Goal: Check status: Check status

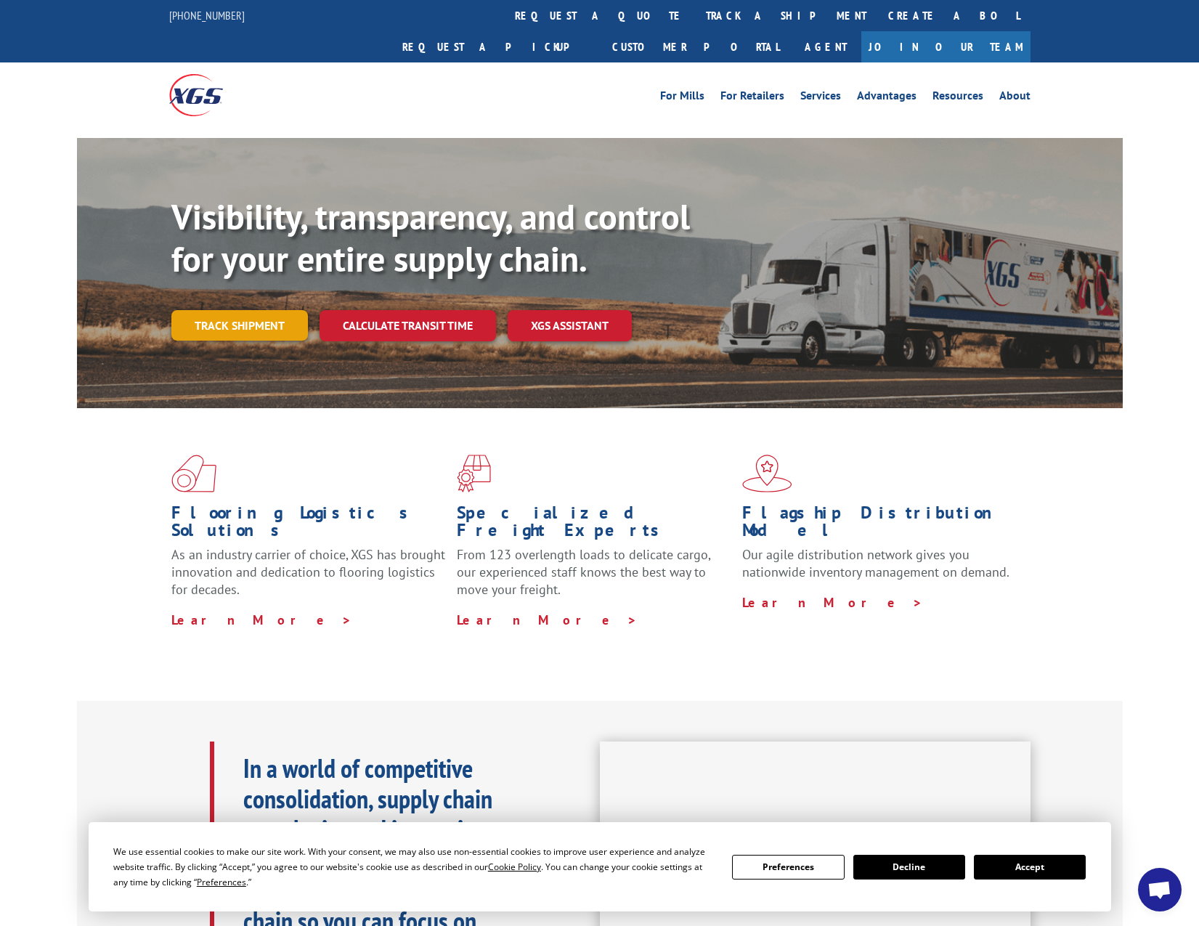
click at [252, 310] on link "Track shipment" at bounding box center [239, 325] width 137 height 30
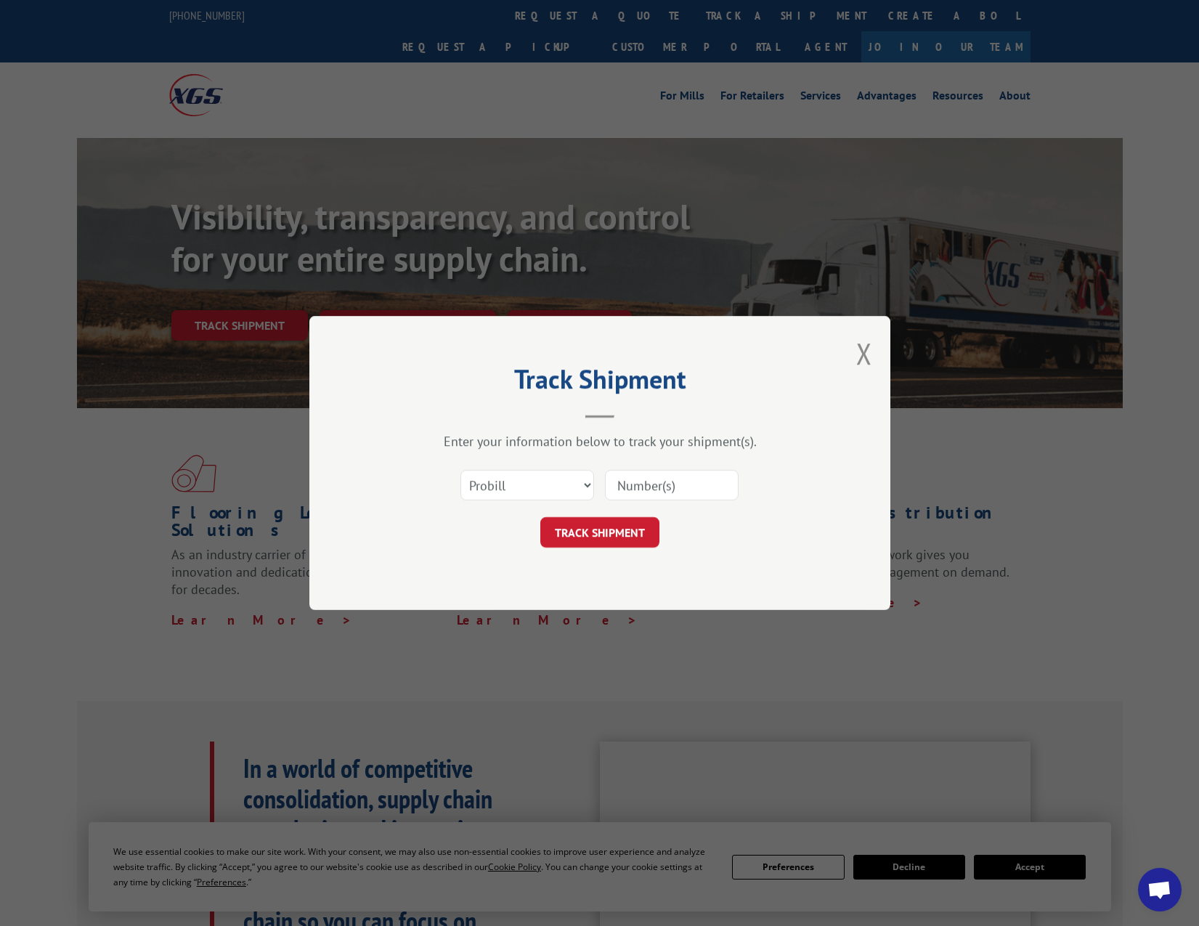
click at [659, 478] on input at bounding box center [672, 485] width 134 height 30
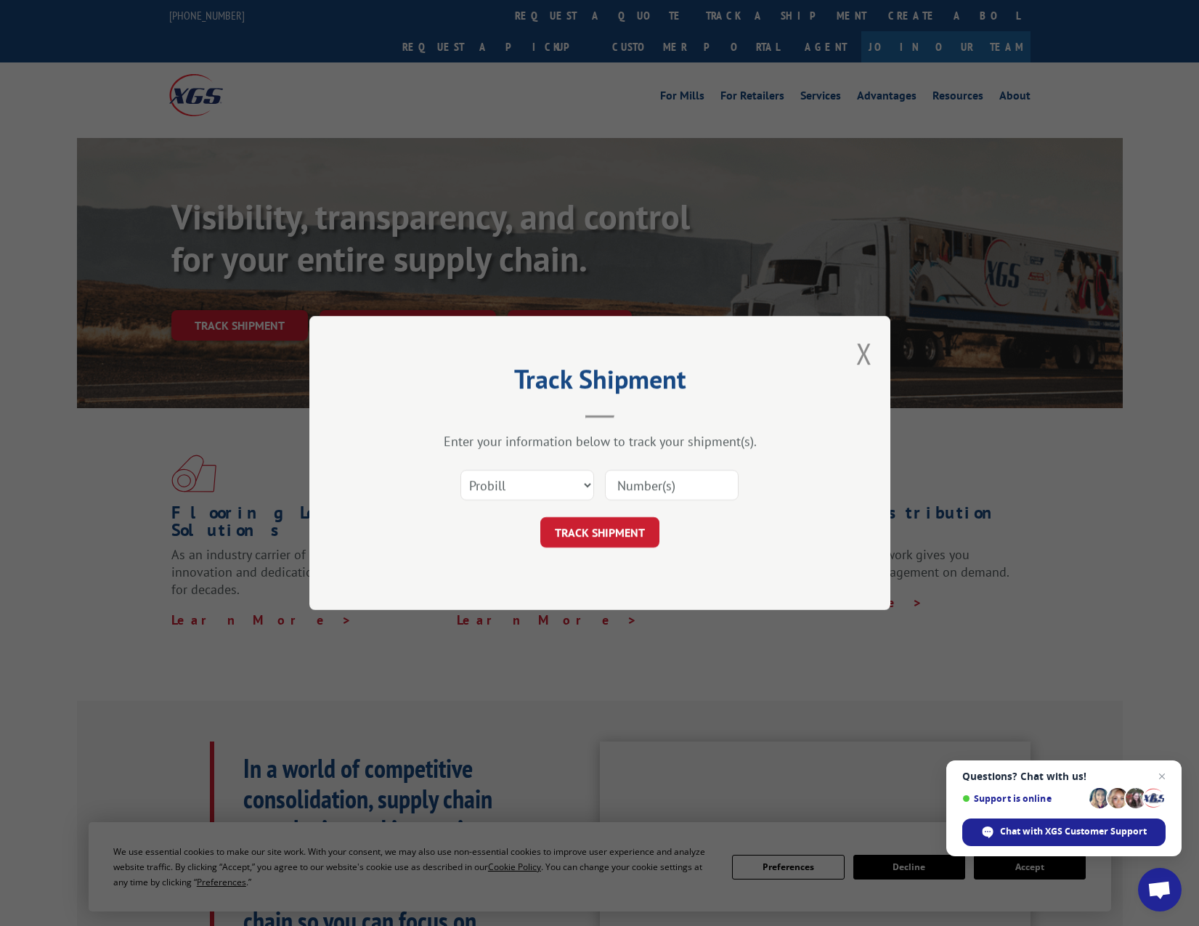
paste input "17597614"
type input "17597614"
click at [604, 530] on button "TRACK SHIPMENT" at bounding box center [599, 532] width 119 height 30
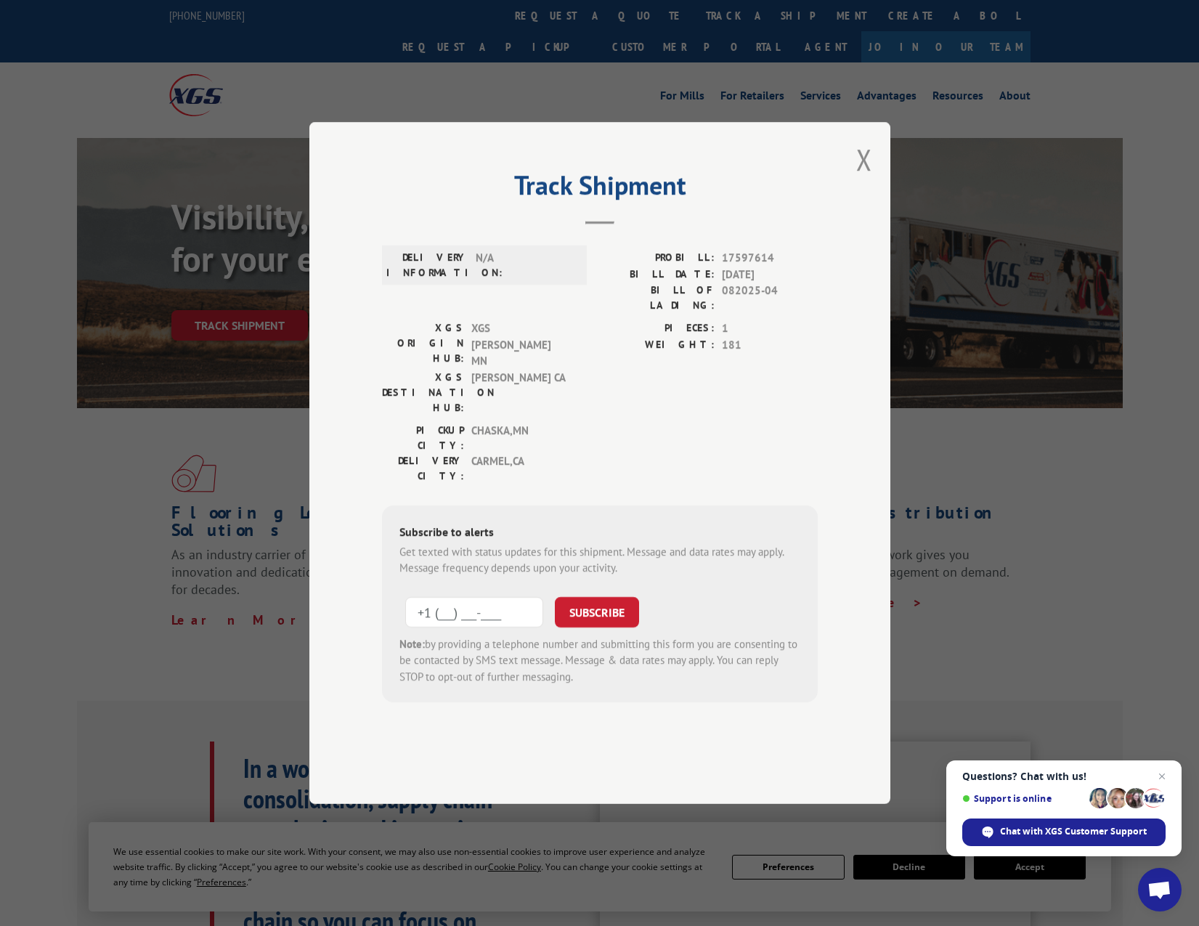
click at [438, 597] on input "+1 (___) ___-____" at bounding box center [474, 612] width 138 height 30
type input "[PHONE_NUMBER]"
click at [587, 597] on button "SUBSCRIBE" at bounding box center [597, 612] width 84 height 30
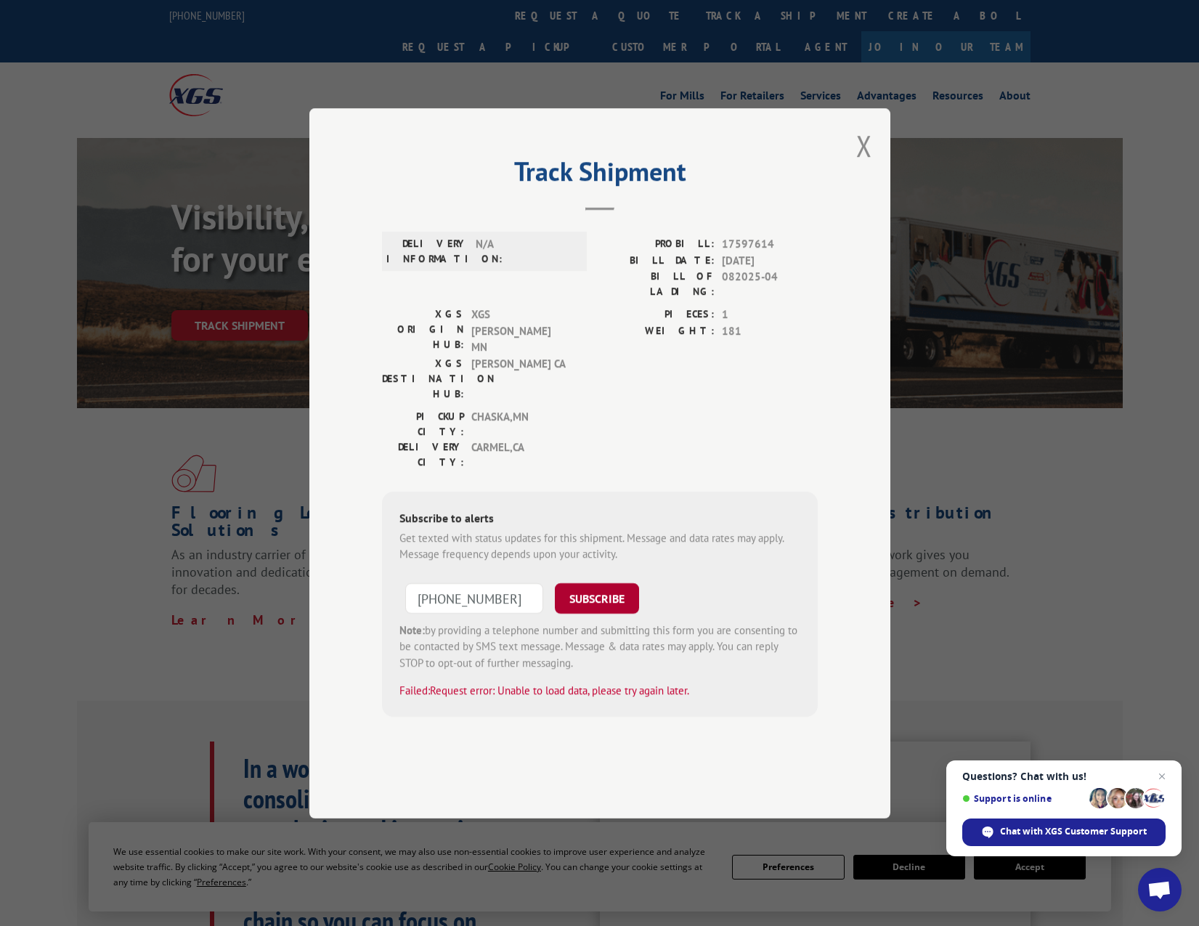
click at [605, 582] on button "SUBSCRIBE" at bounding box center [597, 597] width 84 height 30
click at [859, 165] on button "Close modal" at bounding box center [864, 145] width 16 height 38
